Goal: Information Seeking & Learning: Learn about a topic

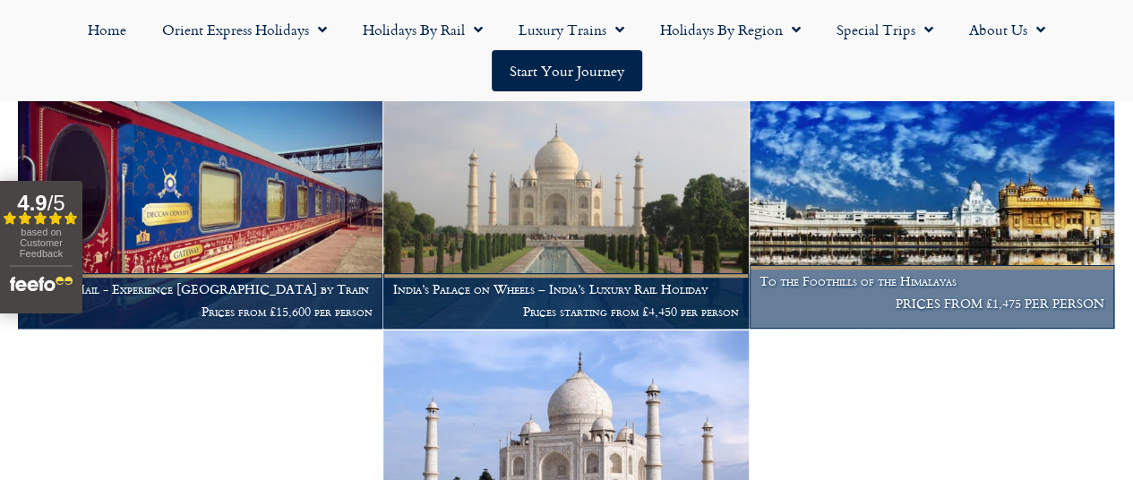
scroll to position [469, 0]
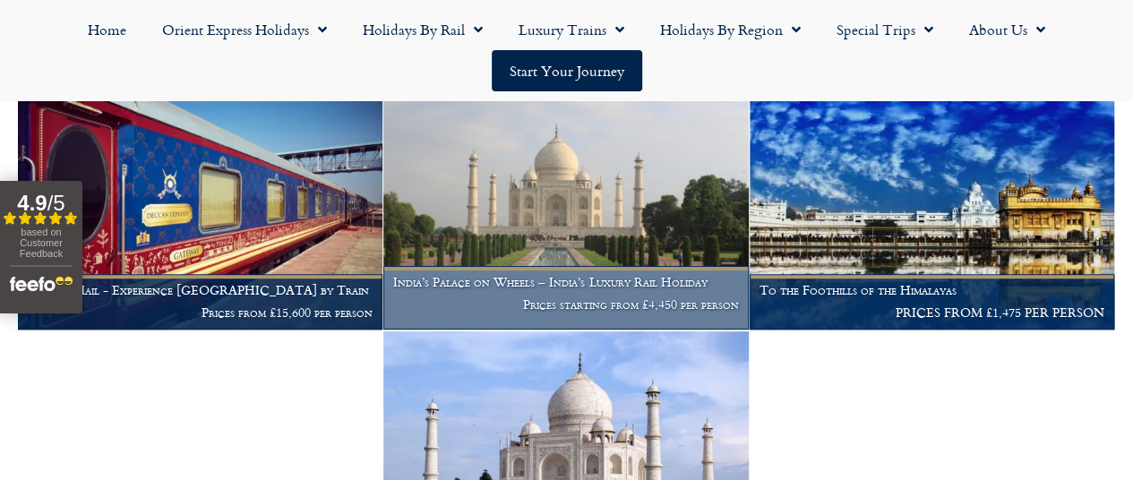
click at [620, 289] on h1 "India’s Palace on Wheels – India’s Luxury Rail Holiday" at bounding box center [565, 282] width 345 height 14
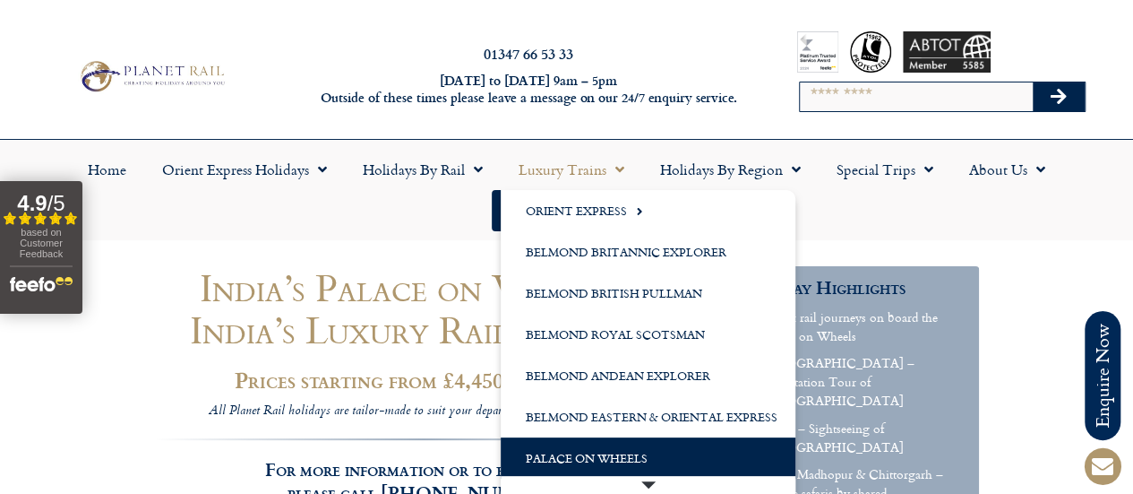
click at [615, 454] on link "Palace on Wheels" at bounding box center [648, 457] width 295 height 41
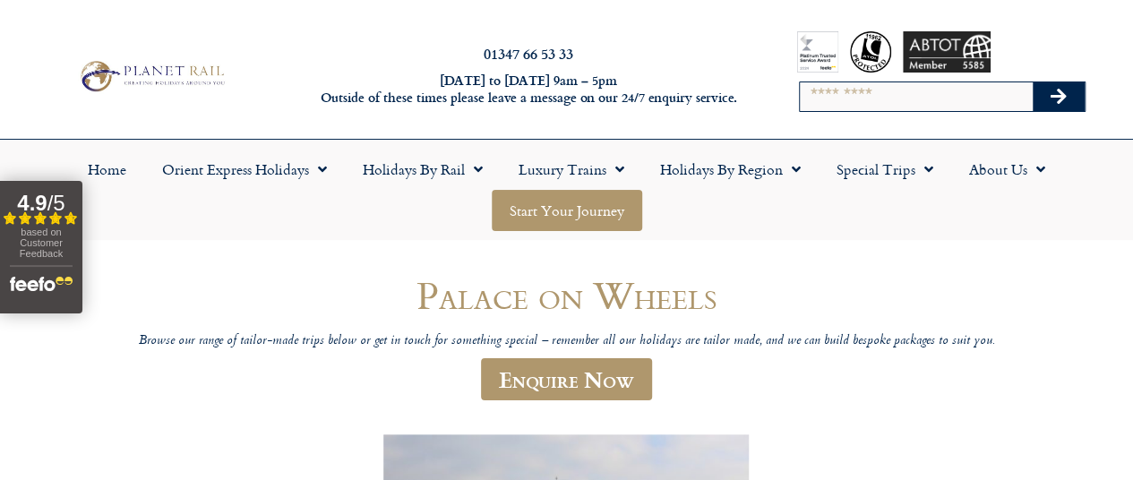
click at [579, 219] on link "Start your Journey" at bounding box center [567, 210] width 151 height 41
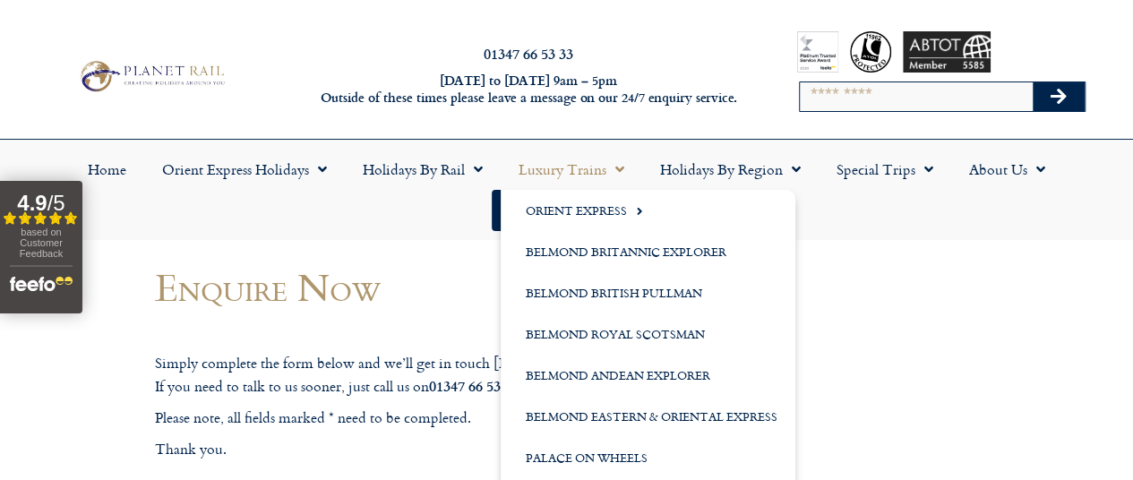
click at [561, 166] on link "Luxury Trains" at bounding box center [572, 169] width 142 height 41
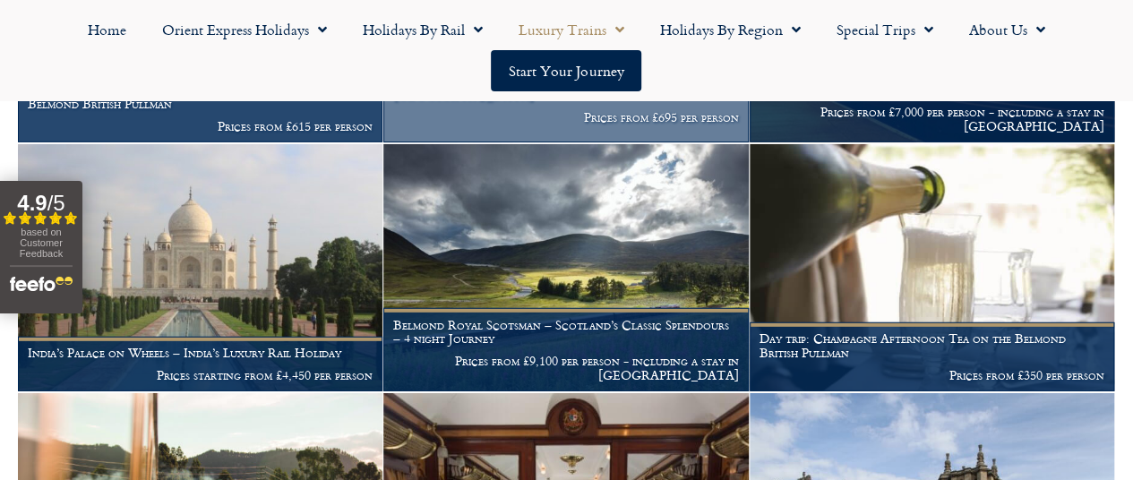
scroll to position [2510, 0]
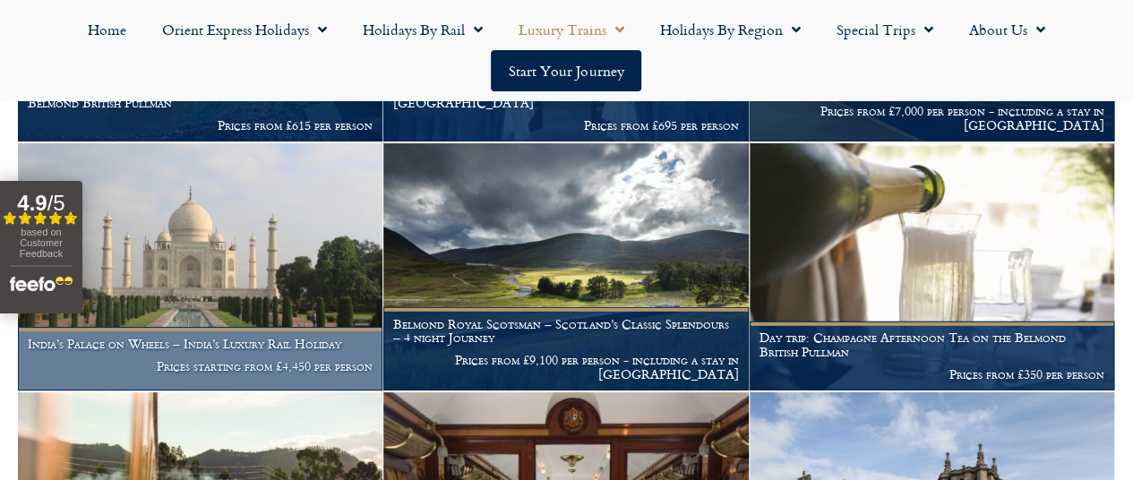
click at [322, 351] on h1 "India’s Palace on Wheels – India’s Luxury Rail Holiday" at bounding box center [200, 344] width 345 height 14
